Goal: Contribute content: Add original content to the website for others to see

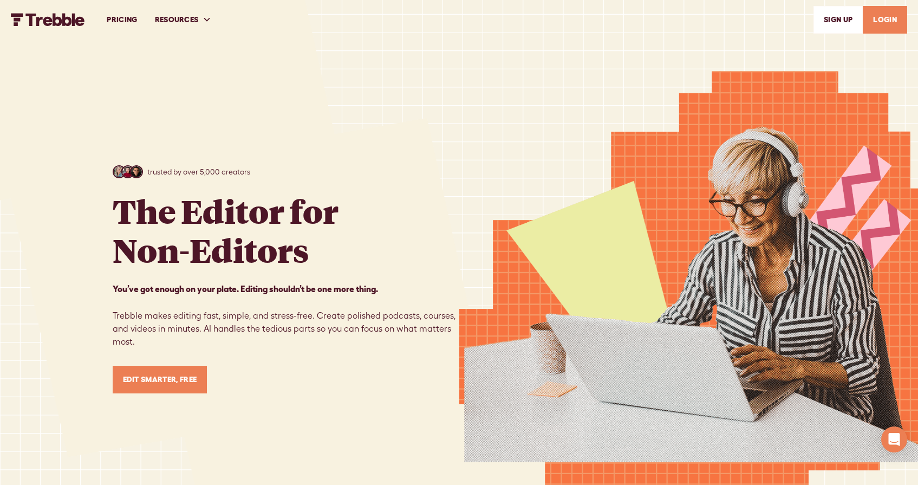
click at [623, 1] on nav "PRICING RESOURCES Help Center Feature Requests Blog SIGn UP LOGIN" at bounding box center [502, 19] width 809 height 37
click at [883, 22] on link "LOGIN" at bounding box center [885, 20] width 44 height 28
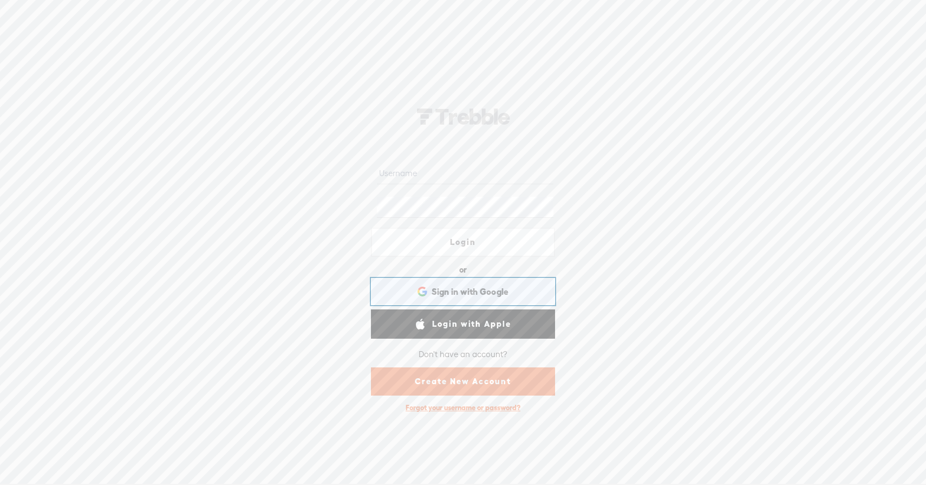
click at [454, 286] on span "Sign in with Google" at bounding box center [470, 291] width 77 height 11
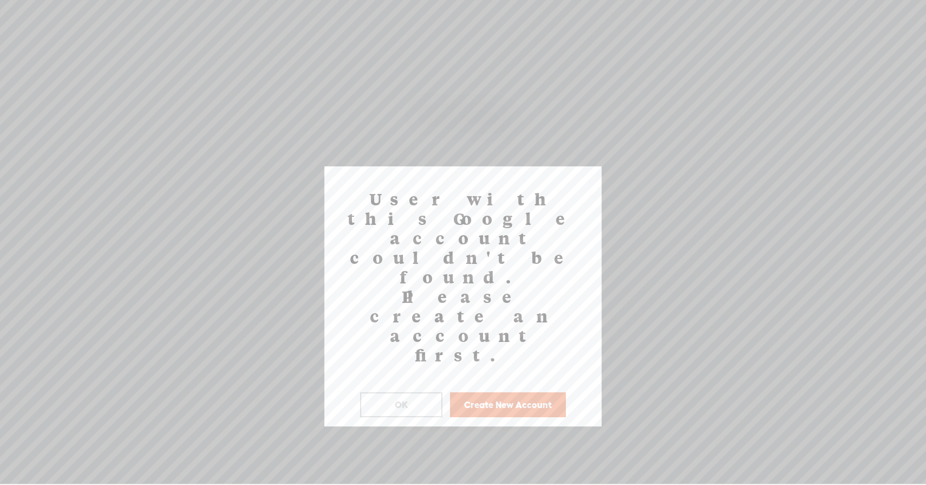
click at [458, 392] on button "Create New Account" at bounding box center [508, 404] width 116 height 25
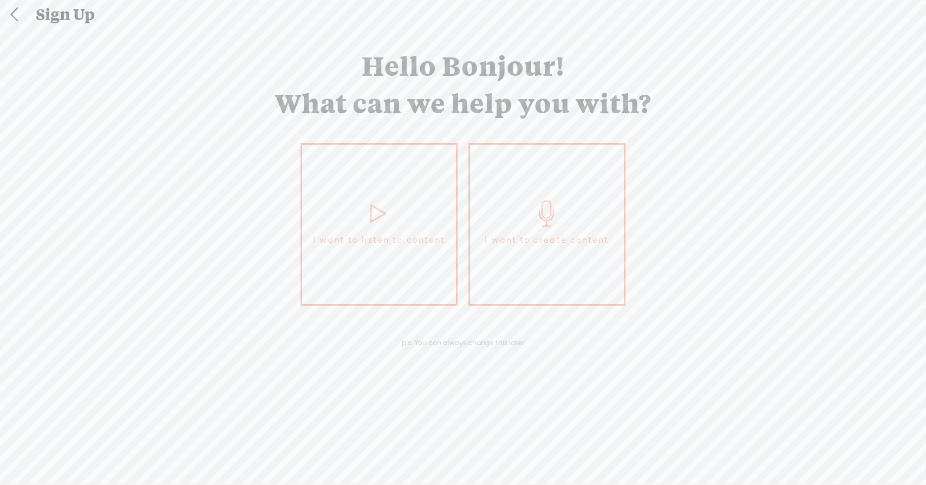
click at [505, 238] on span "I want to create content" at bounding box center [547, 240] width 124 height 16
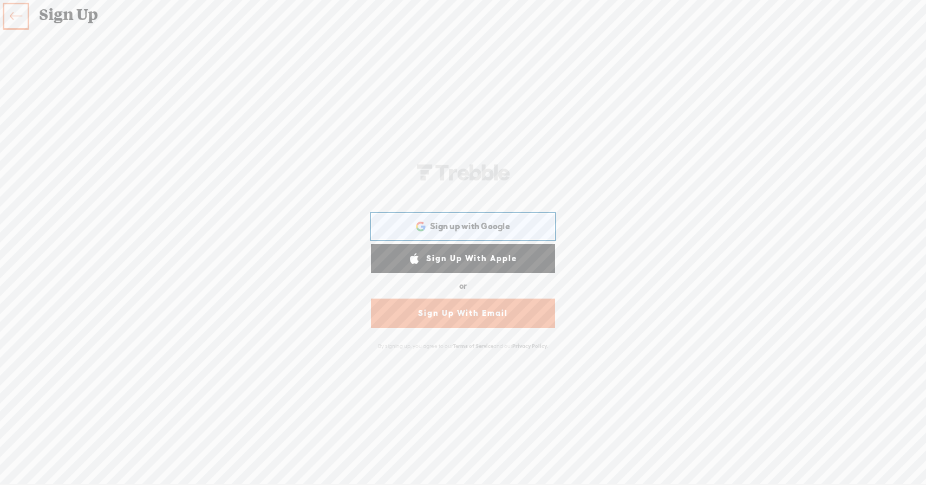
click at [492, 235] on div "Sign up with Google Sign up with Google. Opens in new tab" at bounding box center [463, 226] width 169 height 25
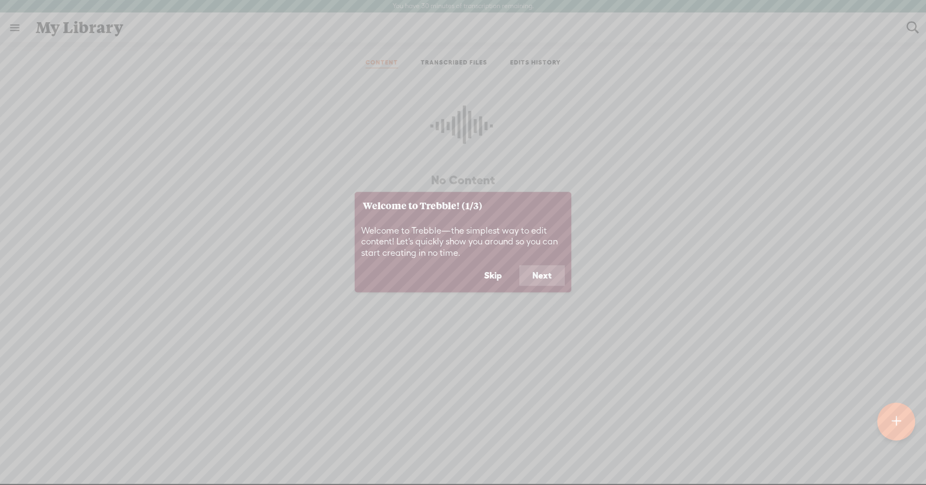
click at [491, 274] on button "Skip" at bounding box center [493, 275] width 44 height 21
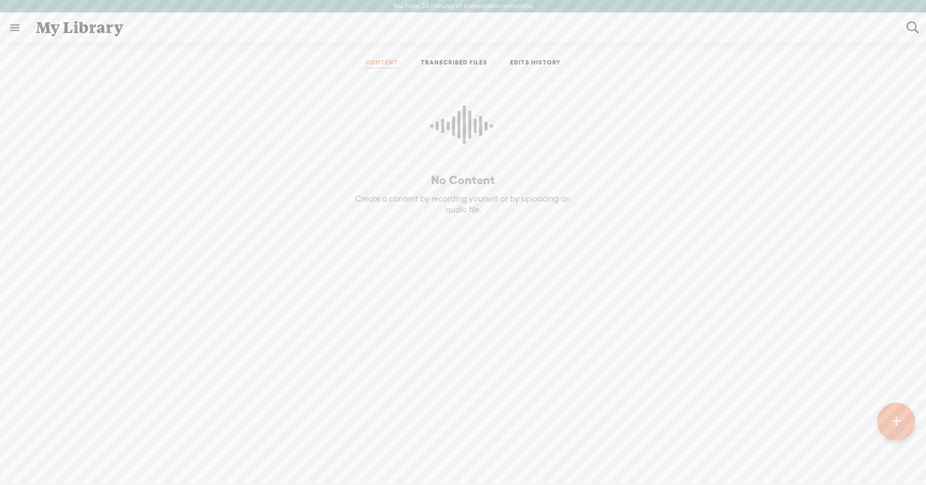
click at [895, 411] on t at bounding box center [896, 422] width 9 height 24
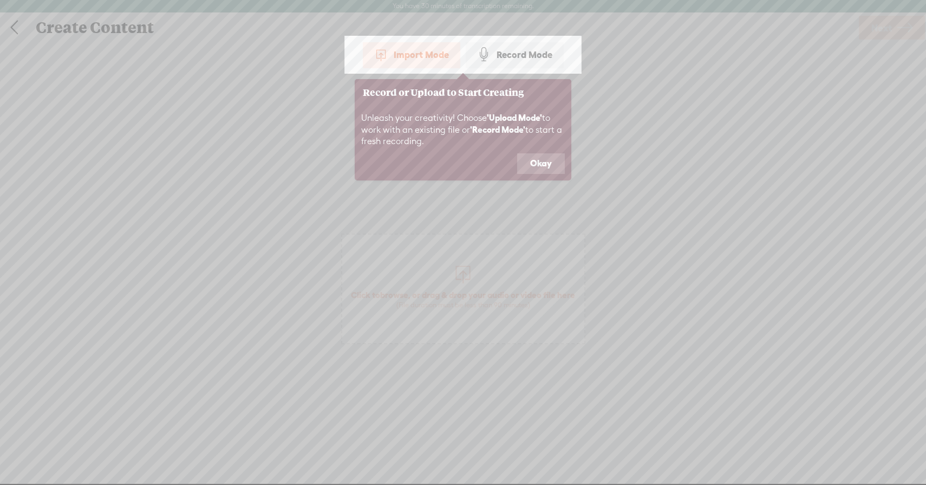
click at [511, 218] on icon at bounding box center [463, 242] width 926 height 485
click at [533, 170] on button "Okay" at bounding box center [541, 163] width 48 height 21
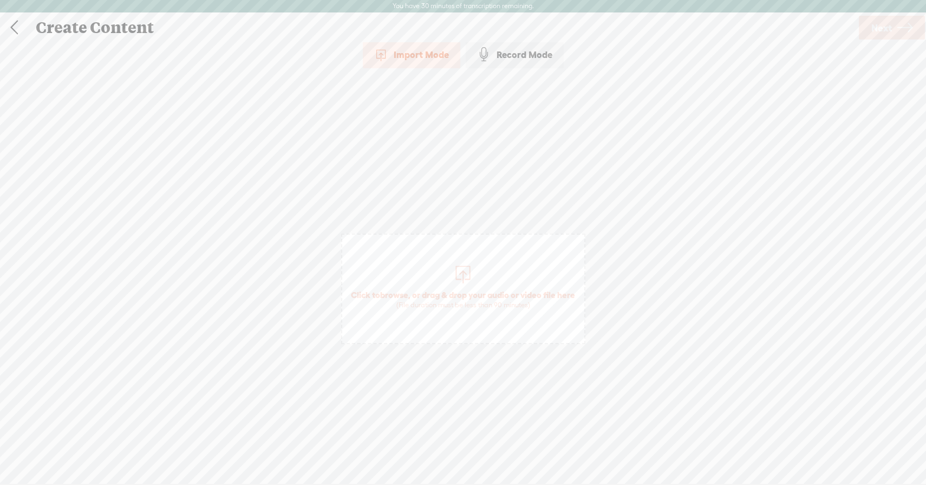
click at [507, 278] on span "Click to browse , or drag & drop your audio or video file here (File duration m…" at bounding box center [463, 289] width 244 height 111
click at [881, 21] on span "Next" at bounding box center [882, 28] width 21 height 28
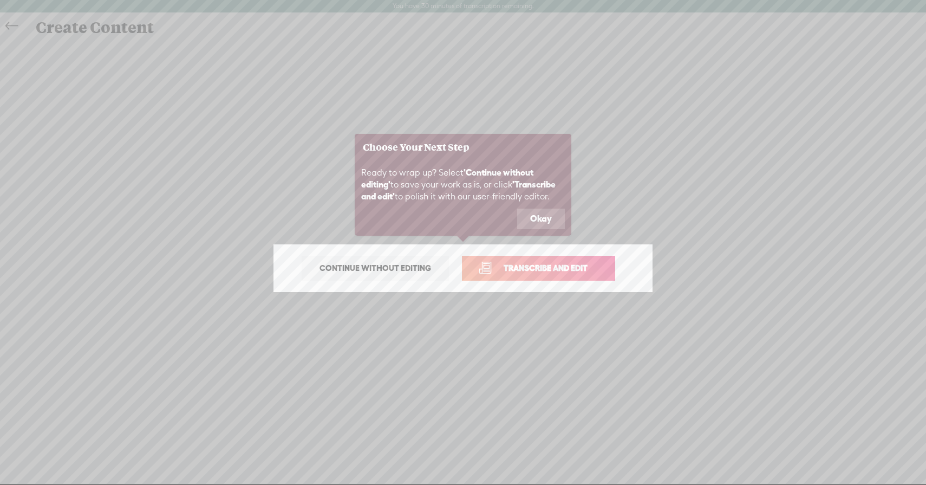
click at [531, 223] on button "Okay" at bounding box center [541, 219] width 48 height 21
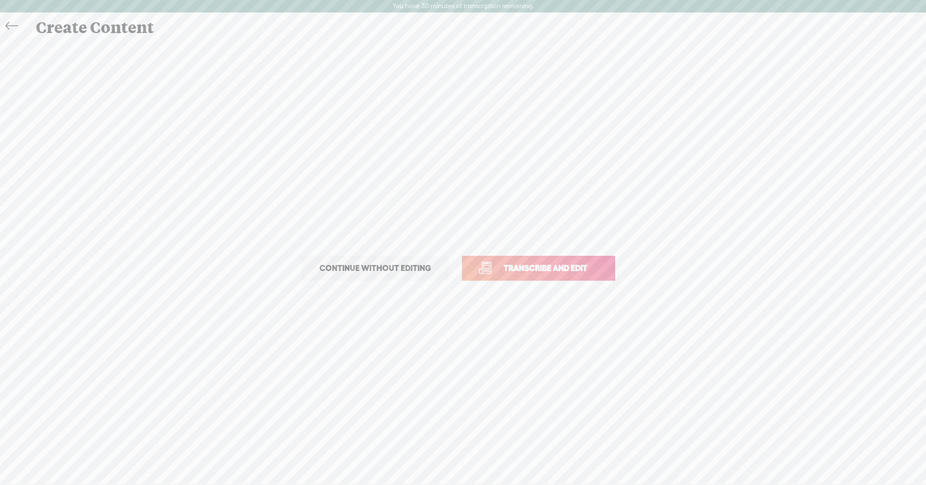
click at [533, 272] on span "Transcribe and edit" at bounding box center [545, 268] width 107 height 12
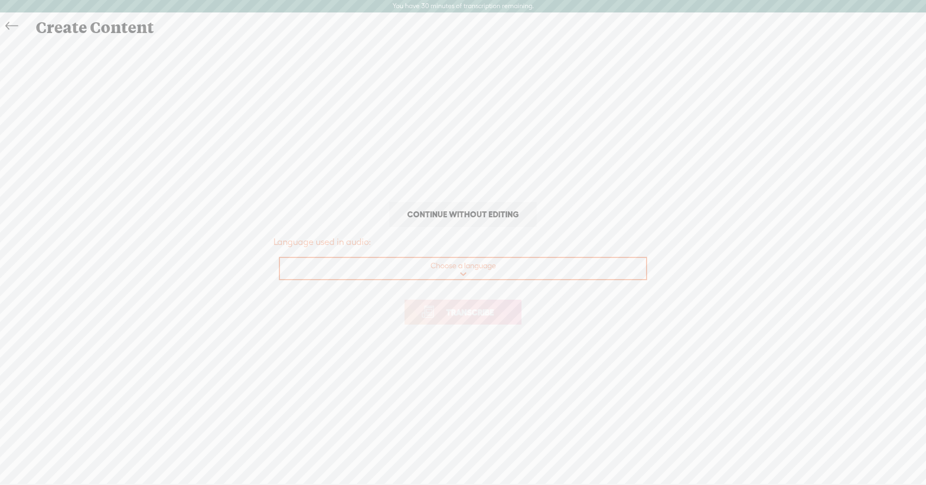
select select "en-US"
click at [487, 311] on span "Transcribe" at bounding box center [470, 312] width 70 height 12
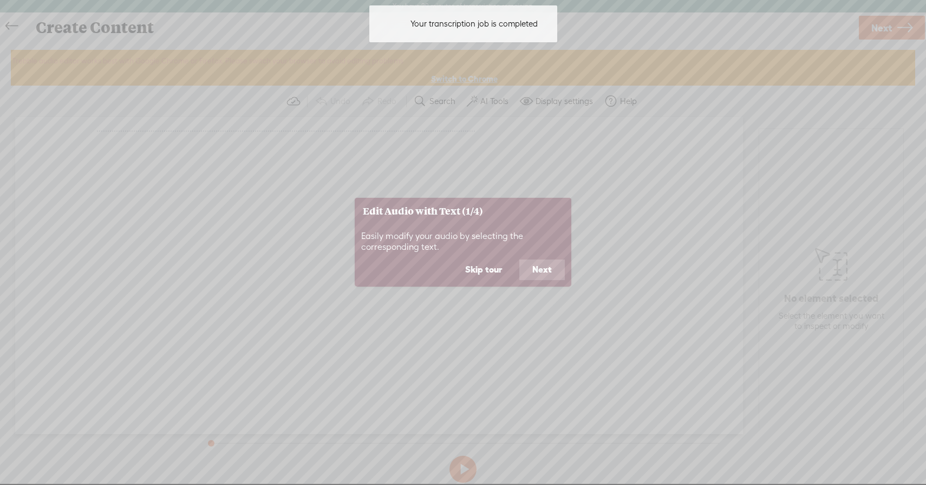
click at [495, 268] on button "Skip tour" at bounding box center [483, 270] width 63 height 21
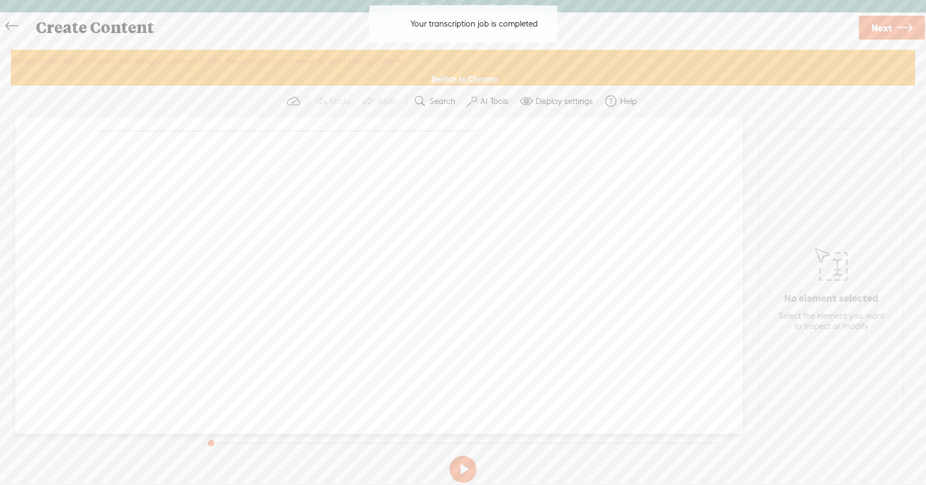
click at [895, 25] on link "Next" at bounding box center [892, 28] width 66 height 24
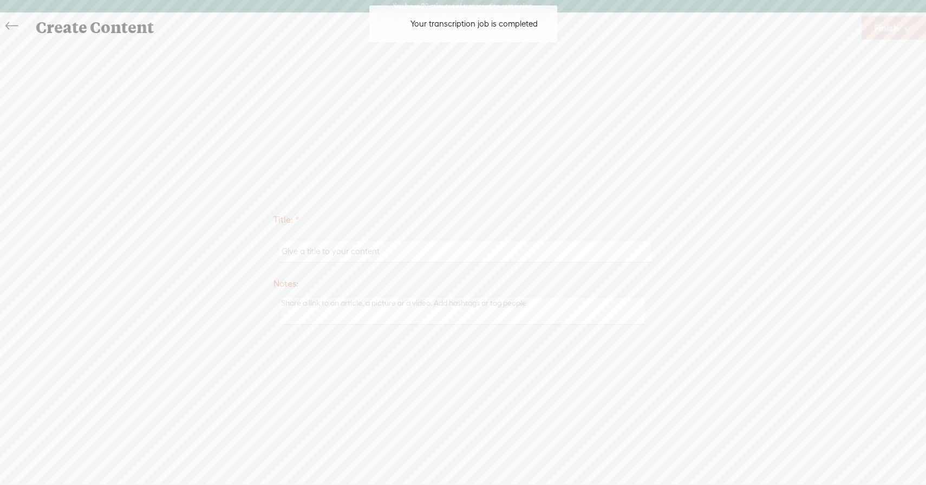
click at [896, 27] on span "Finish" at bounding box center [886, 28] width 25 height 28
click at [12, 25] on icon at bounding box center [11, 26] width 12 height 24
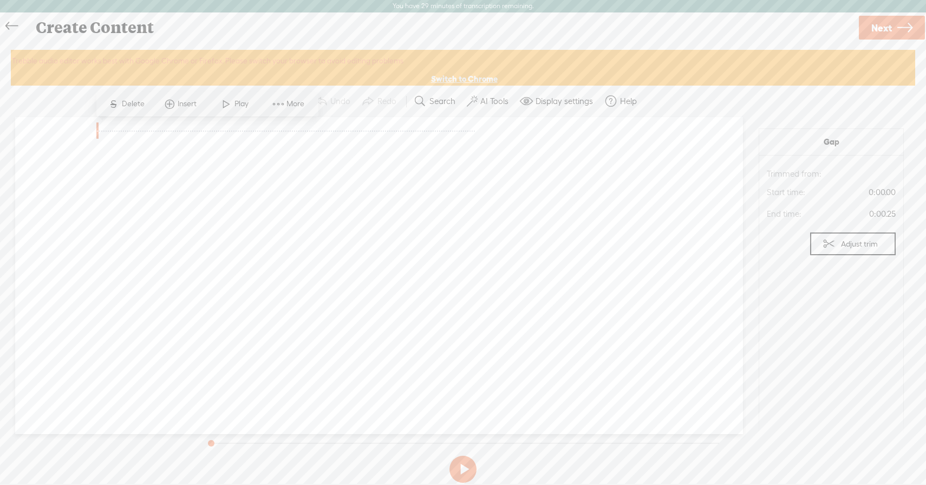
click at [354, 65] on label "Trebble audio editor works best with Google Chrome or Firefox. Please switch yo…" at bounding box center [463, 61] width 903 height 21
click at [320, 139] on span "·" at bounding box center [321, 130] width 2 height 16
click at [324, 139] on span "·" at bounding box center [325, 130] width 2 height 16
click at [330, 139] on span "·" at bounding box center [331, 130] width 2 height 16
